Goal: Understand process/instructions

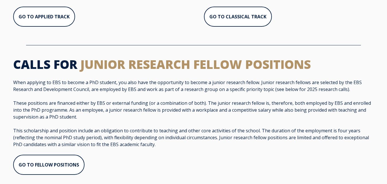
scroll to position [258, 0]
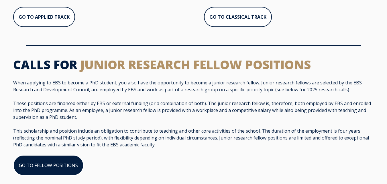
click at [57, 155] on link "GO TO FELLOW POSITIONS" at bounding box center [48, 165] width 70 height 21
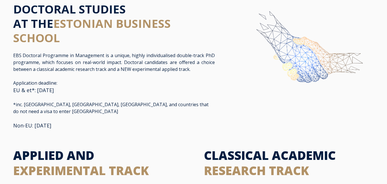
scroll to position [0, 0]
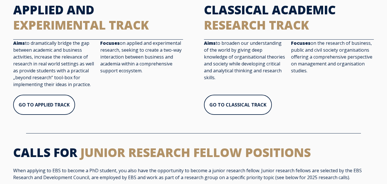
scroll to position [172, 0]
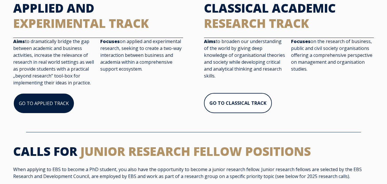
click at [48, 100] on link "GO TO APPLIED TRACK" at bounding box center [43, 103] width 61 height 21
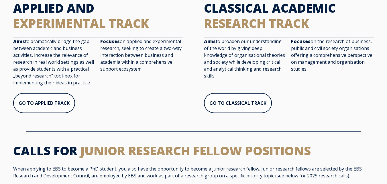
scroll to position [11, 0]
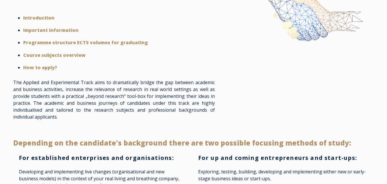
scroll to position [86, 0]
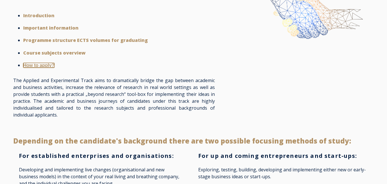
click at [48, 64] on strong "How to apply?" at bounding box center [38, 65] width 31 height 5
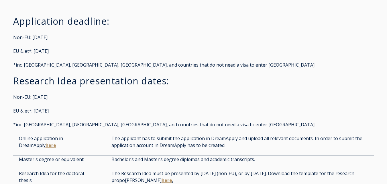
scroll to position [1290, 0]
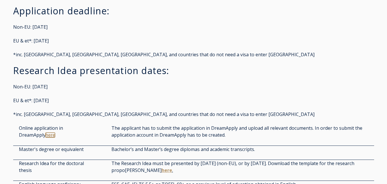
click at [49, 135] on link "here" at bounding box center [51, 134] width 10 height 5
